Goal: Task Accomplishment & Management: Complete application form

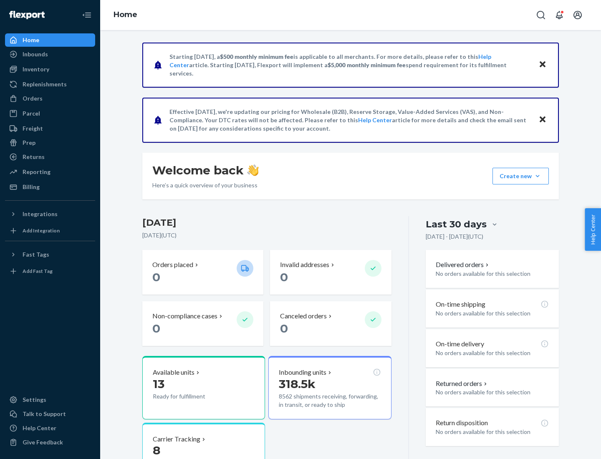
click at [538, 176] on button "Create new Create new inbound Create new order Create new product" at bounding box center [520, 176] width 56 height 17
click at [50, 54] on div "Inbounds" at bounding box center [50, 54] width 88 height 12
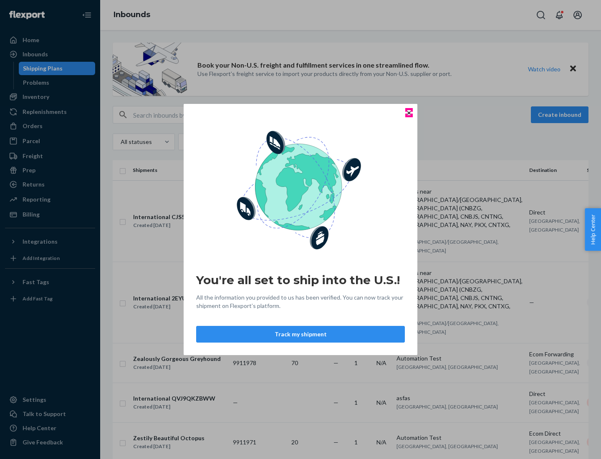
click at [409, 113] on icon "Close" at bounding box center [408, 112] width 3 height 3
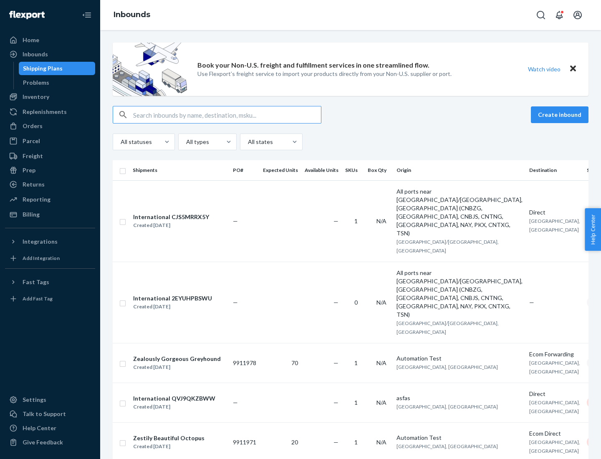
click at [561, 115] on button "Create inbound" at bounding box center [560, 114] width 58 height 17
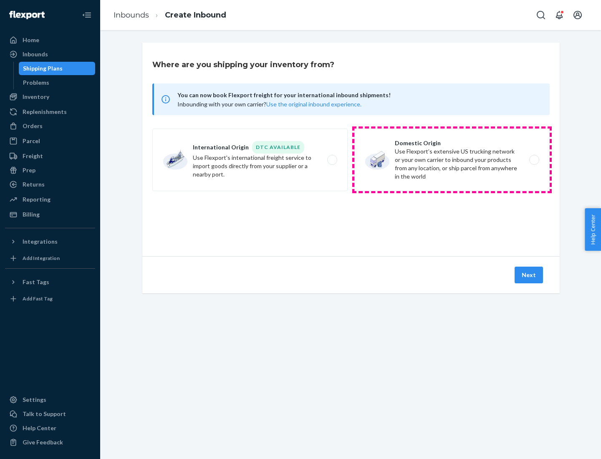
click at [452, 160] on label "Domestic Origin Use Flexport’s extensive US trucking network or your own carrie…" at bounding box center [451, 160] width 195 height 63
click at [534, 160] on input "Domestic Origin Use Flexport’s extensive US trucking network or your own carrie…" at bounding box center [536, 159] width 5 height 5
radio input "true"
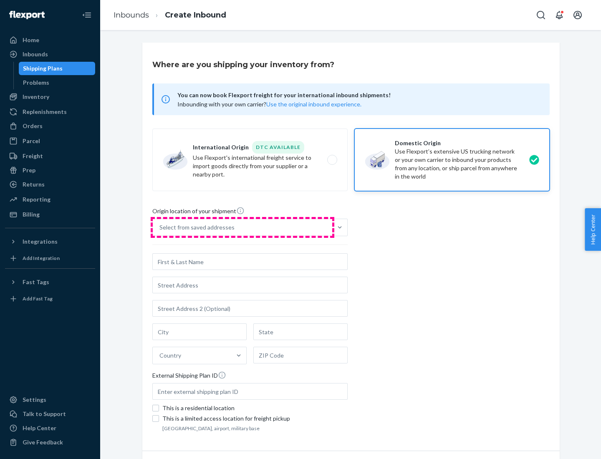
click at [242, 227] on div "Select from saved addresses" at bounding box center [242, 227] width 179 height 17
click at [160, 227] on input "Select from saved addresses" at bounding box center [159, 227] width 1 height 8
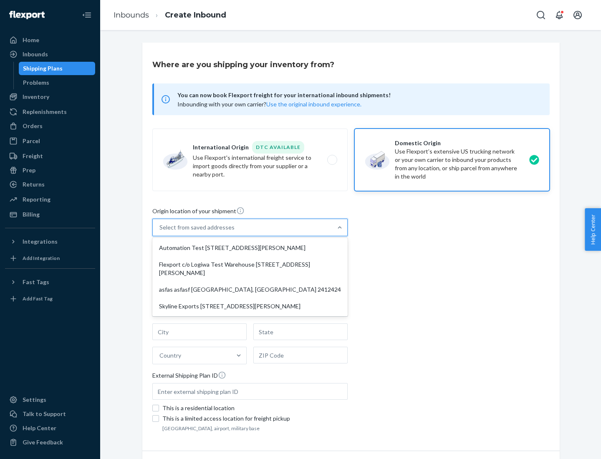
scroll to position [3, 0]
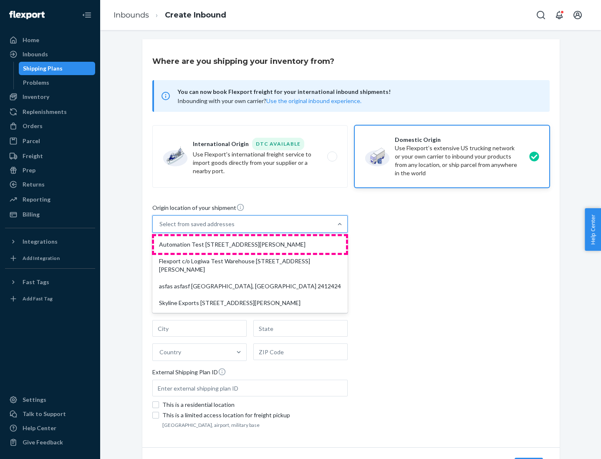
click at [250, 245] on div "Automation Test [STREET_ADDRESS][PERSON_NAME]" at bounding box center [250, 244] width 192 height 17
click at [160, 228] on input "option Automation Test [STREET_ADDRESS][PERSON_NAME] focused, 1 of 4. 4 results…" at bounding box center [159, 224] width 1 height 8
type input "Automation Test"
type input "9th Floor"
type input "[GEOGRAPHIC_DATA]"
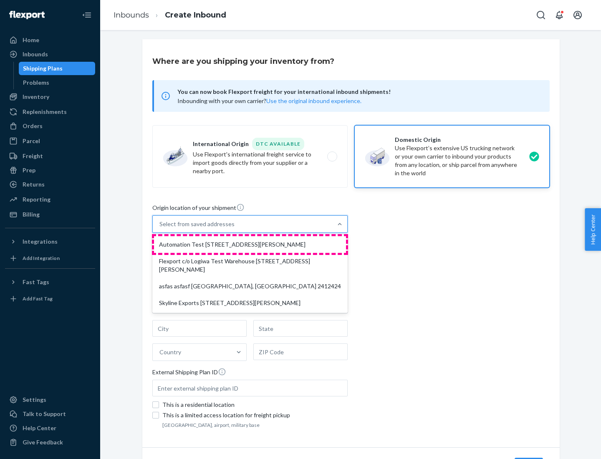
type input "CA"
type input "94104"
type input "[STREET_ADDRESS][PERSON_NAME]"
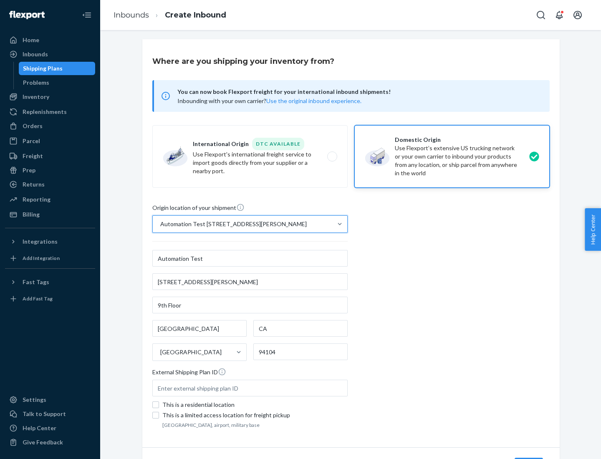
scroll to position [49, 0]
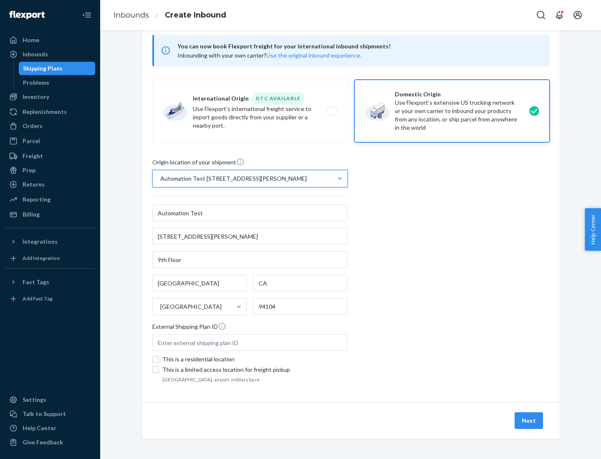
click at [529, 421] on button "Next" at bounding box center [529, 420] width 28 height 17
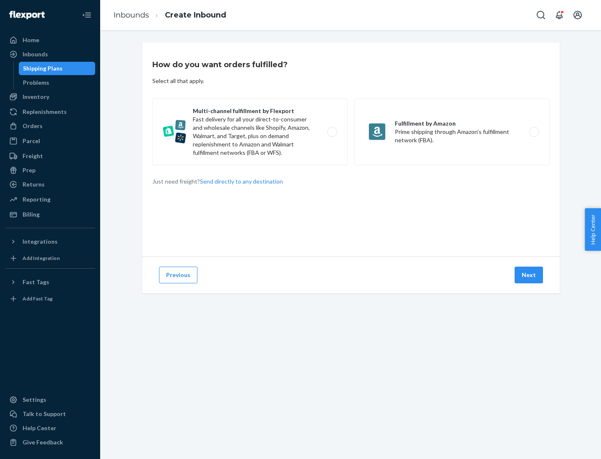
click at [250, 132] on label "Multi-channel fulfillment by Flexport Fast delivery for all your direct-to-cons…" at bounding box center [249, 131] width 195 height 67
click at [332, 132] on input "Multi-channel fulfillment by Flexport Fast delivery for all your direct-to-cons…" at bounding box center [334, 131] width 5 height 5
radio input "true"
click at [529, 275] on button "Next" at bounding box center [529, 275] width 28 height 17
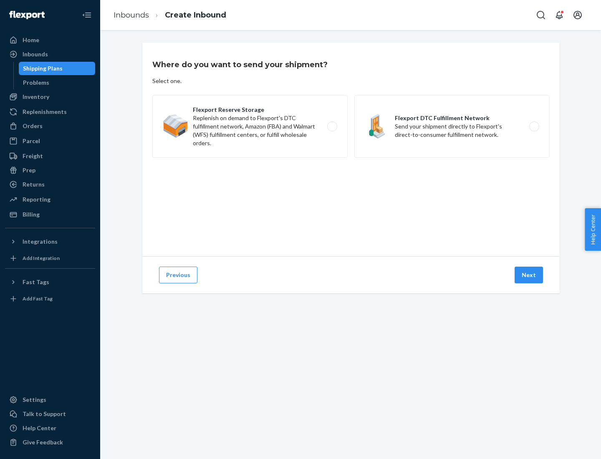
click at [250, 126] on label "Flexport Reserve Storage Replenish on demand to Flexport's DTC fulfillment netw…" at bounding box center [249, 126] width 195 height 63
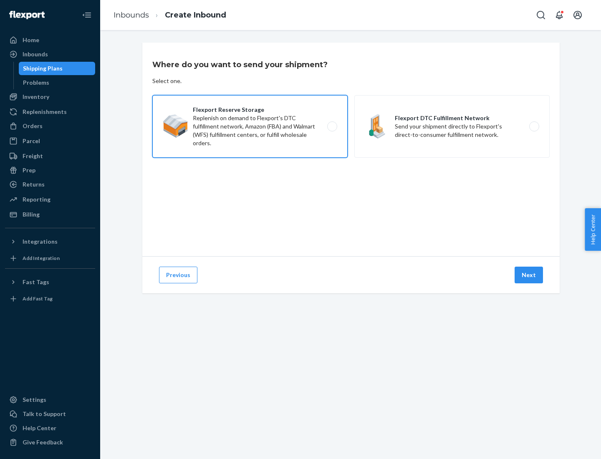
click at [332, 126] on input "Flexport Reserve Storage Replenish on demand to Flexport's DTC fulfillment netw…" at bounding box center [334, 126] width 5 height 5
radio input "true"
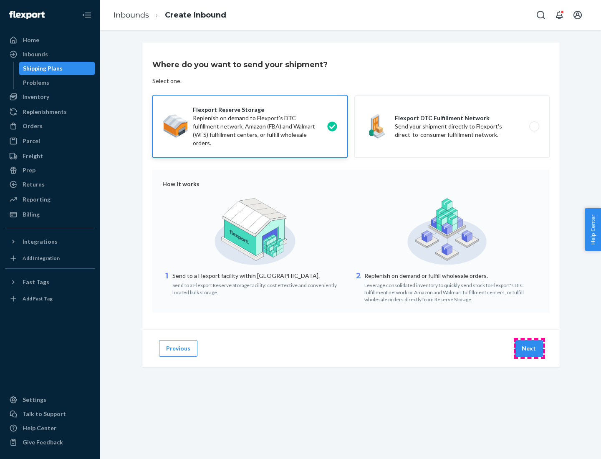
click at [529, 348] on button "Next" at bounding box center [529, 348] width 28 height 17
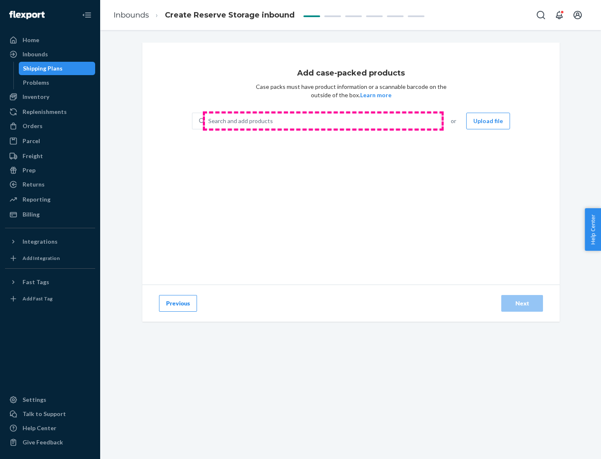
click at [323, 121] on div "Search and add products" at bounding box center [322, 121] width 235 height 15
click at [209, 121] on input "Search and add products" at bounding box center [208, 121] width 1 height 8
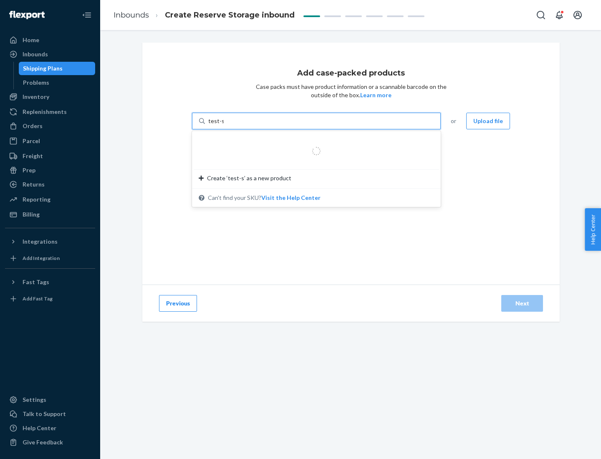
type input "test-syn"
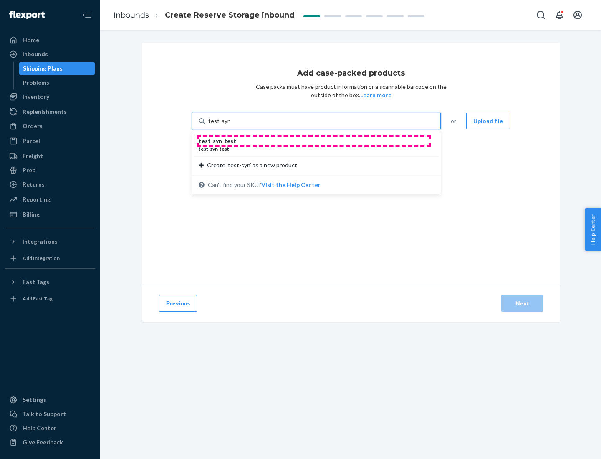
click at [313, 141] on div "test - syn - test" at bounding box center [313, 141] width 229 height 8
click at [230, 125] on input "test-syn" at bounding box center [219, 121] width 22 height 8
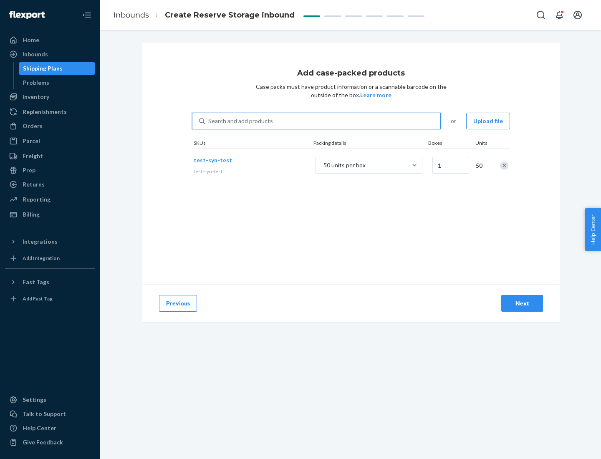
type input "1"
click at [522, 303] on div "Next" at bounding box center [522, 303] width 28 height 8
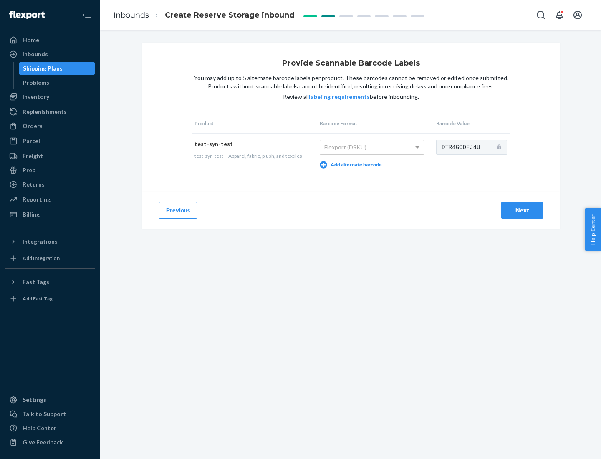
click at [522, 210] on div "Next" at bounding box center [522, 210] width 28 height 8
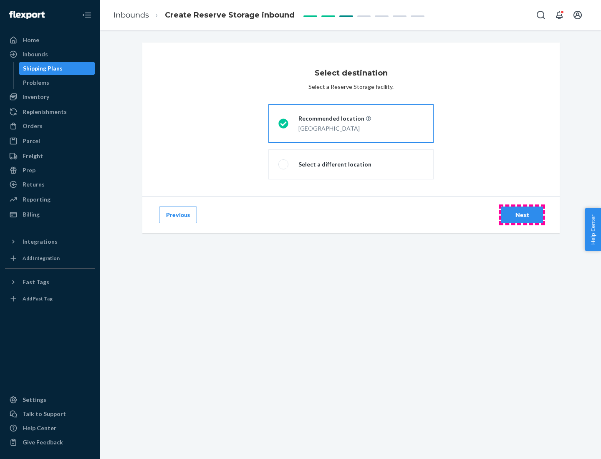
click at [522, 215] on div "Next" at bounding box center [522, 215] width 28 height 8
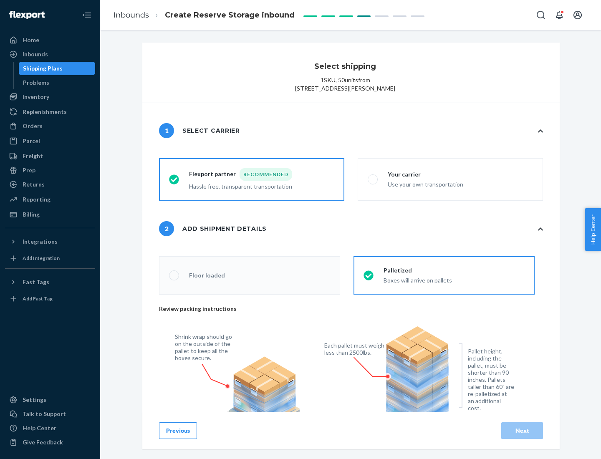
radio input "false"
type input "1"
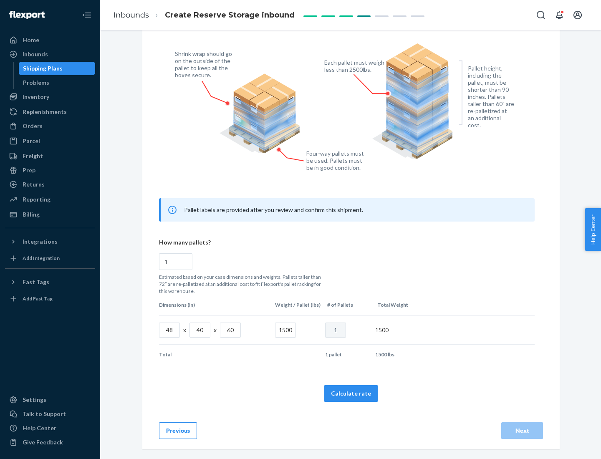
click at [351, 393] on button "Calculate rate" at bounding box center [351, 393] width 54 height 17
radio input "false"
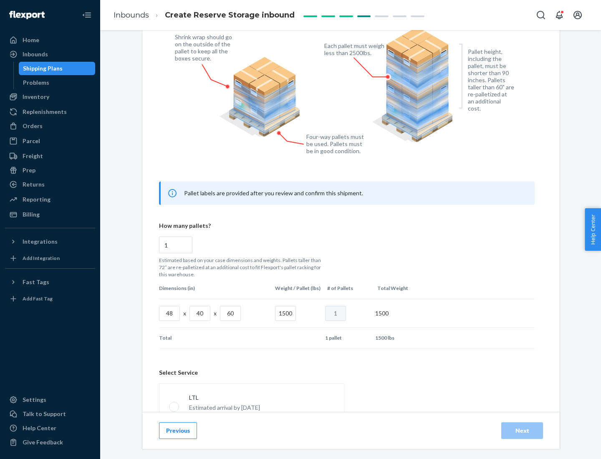
scroll to position [369, 0]
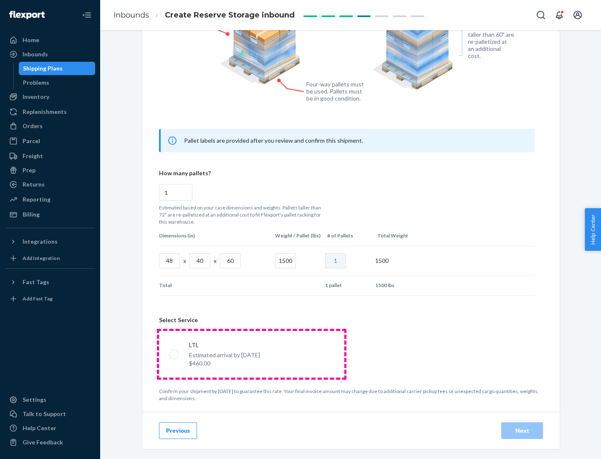
click at [251, 354] on p "Estimated arrival by [DATE]" at bounding box center [224, 355] width 71 height 8
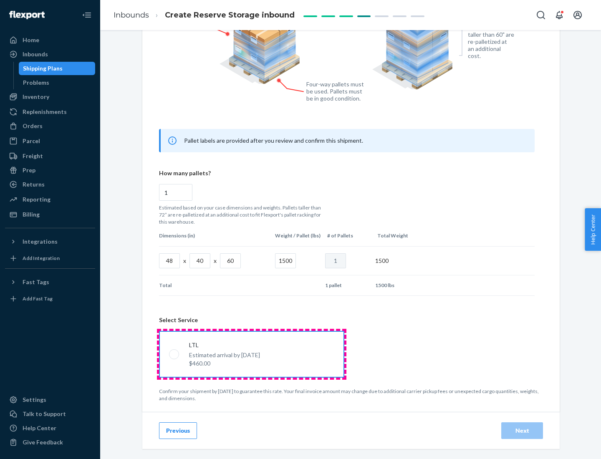
click at [174, 354] on input "LTL Estimated arrival by [DATE] $460.00" at bounding box center [171, 353] width 5 height 5
radio input "true"
radio input "false"
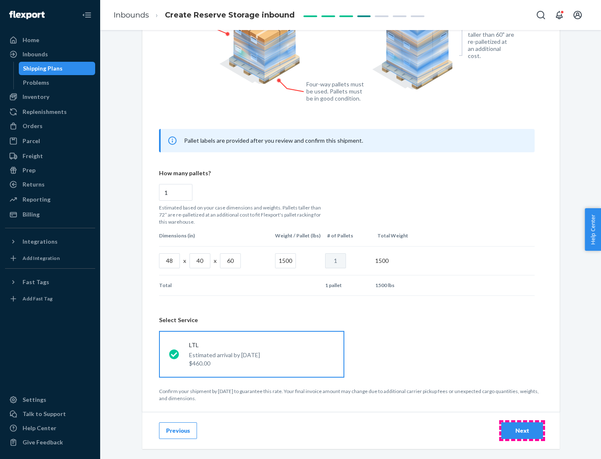
click at [522, 430] on div "Next" at bounding box center [522, 431] width 28 height 8
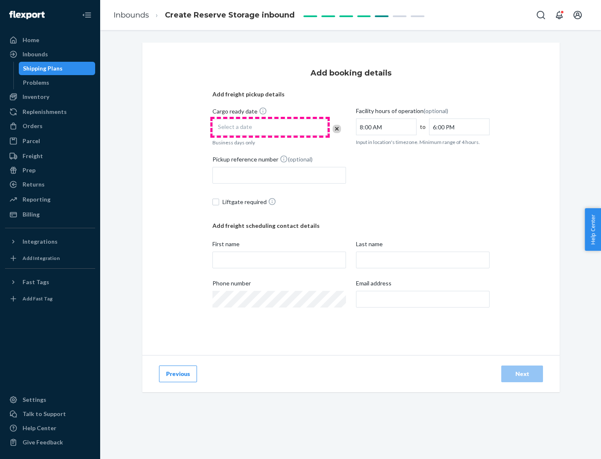
click at [270, 127] on div "Select a date" at bounding box center [269, 127] width 115 height 17
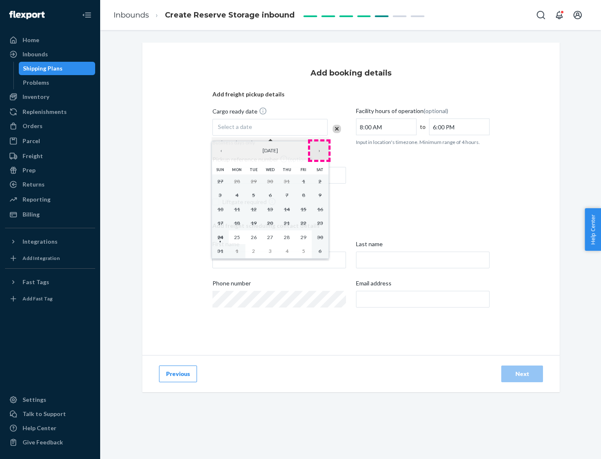
click at [319, 151] on button "›" at bounding box center [319, 150] width 18 height 18
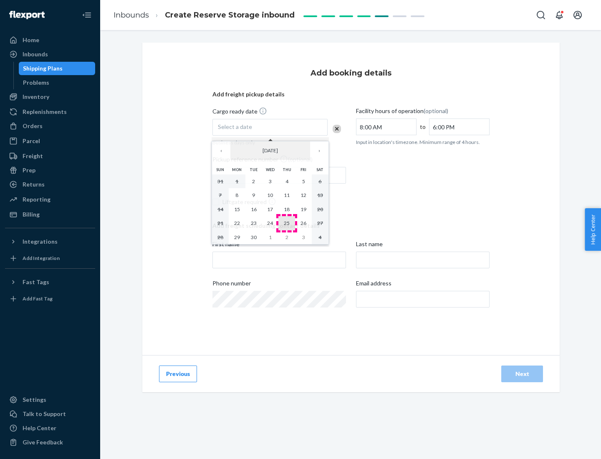
click at [287, 223] on abbr "25" at bounding box center [287, 223] width 6 height 6
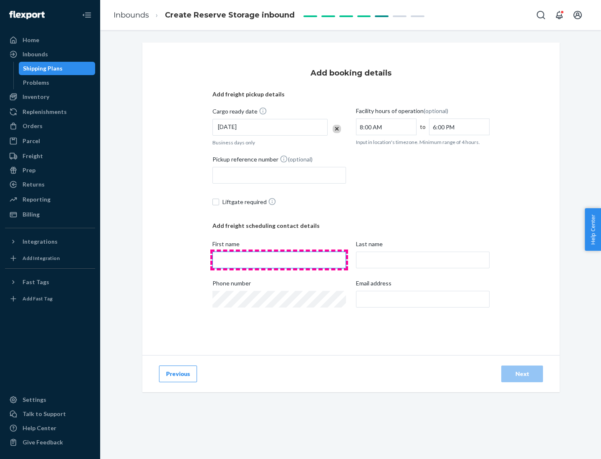
click at [279, 260] on input "First name" at bounding box center [279, 260] width 134 height 17
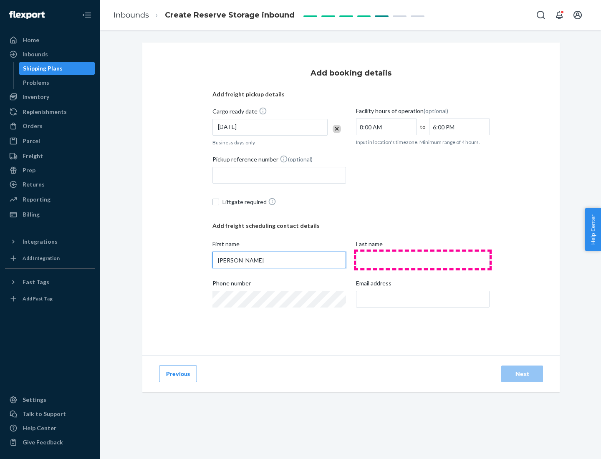
type input "[PERSON_NAME]"
click at [423, 260] on input "Last name" at bounding box center [423, 260] width 134 height 17
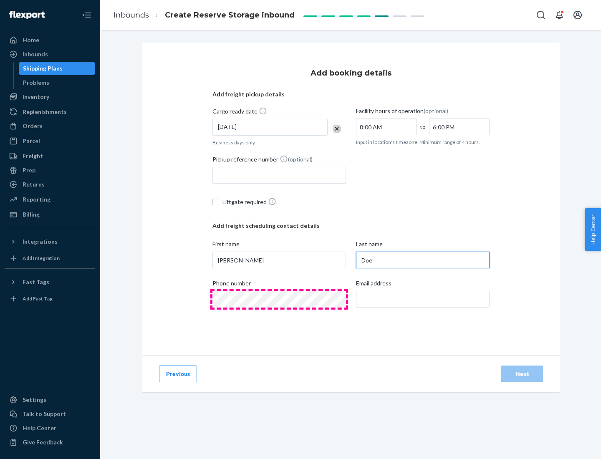
type input "Doe"
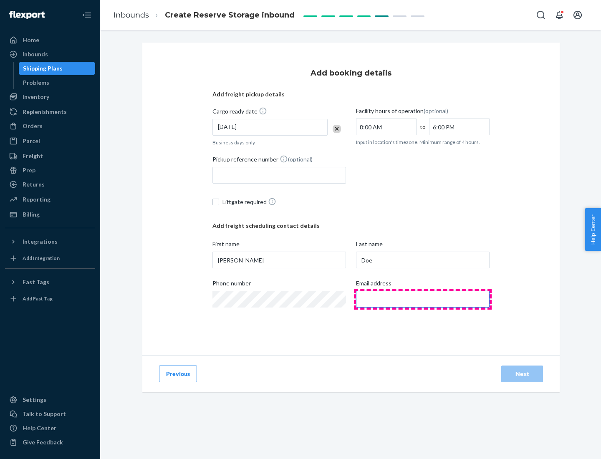
click at [423, 299] on input "Email address" at bounding box center [423, 299] width 134 height 17
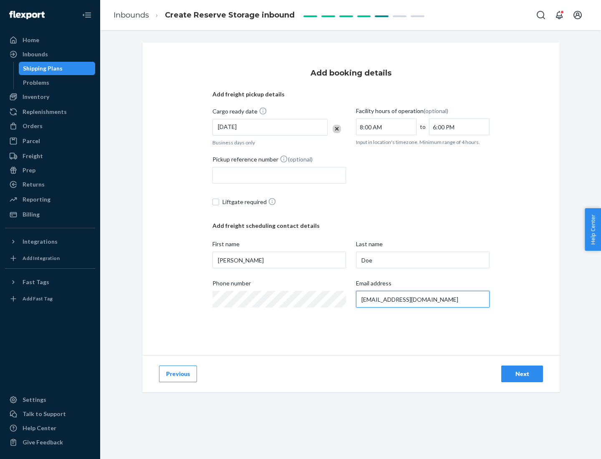
type input "[EMAIL_ADDRESS][DOMAIN_NAME]"
click at [522, 374] on div "Next" at bounding box center [522, 374] width 28 height 8
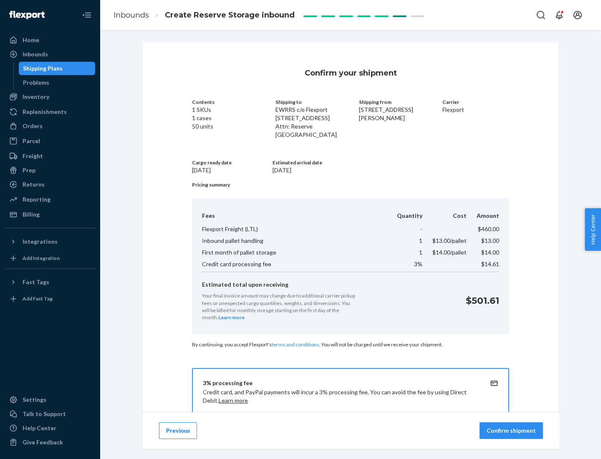
scroll to position [120, 0]
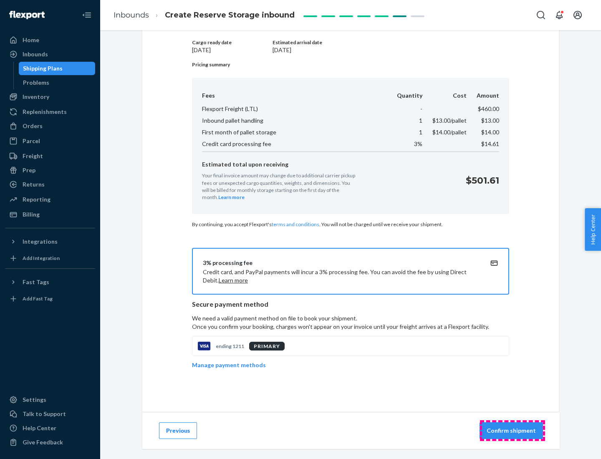
click at [512, 431] on p "Confirm shipment" at bounding box center [511, 431] width 49 height 8
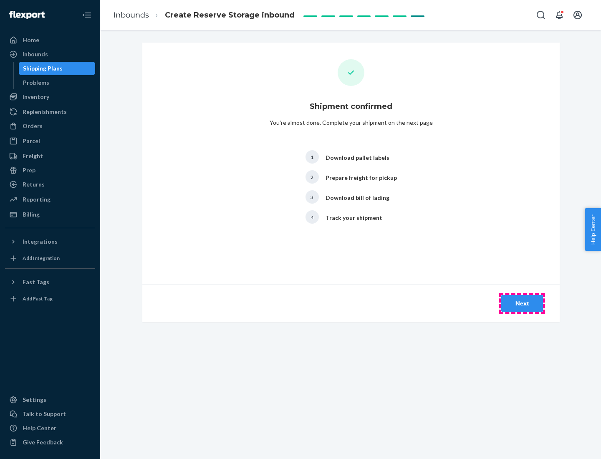
click at [522, 303] on div "Next" at bounding box center [522, 303] width 28 height 8
